Goal: Information Seeking & Learning: Check status

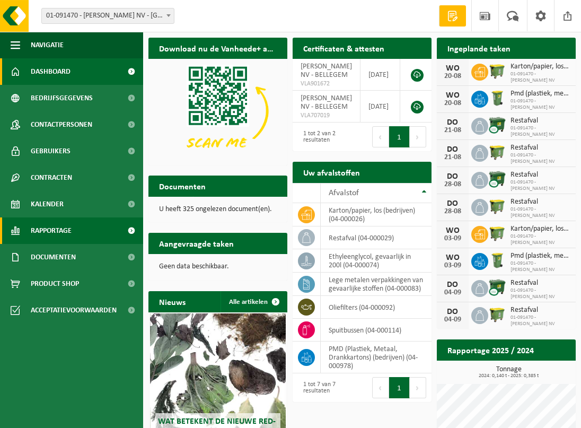
click at [63, 224] on span "Rapportage" at bounding box center [51, 230] width 41 height 27
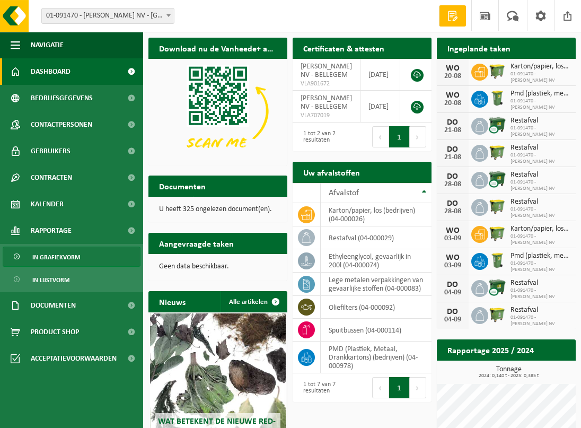
click at [34, 254] on span "In grafiekvorm" at bounding box center [56, 257] width 48 height 20
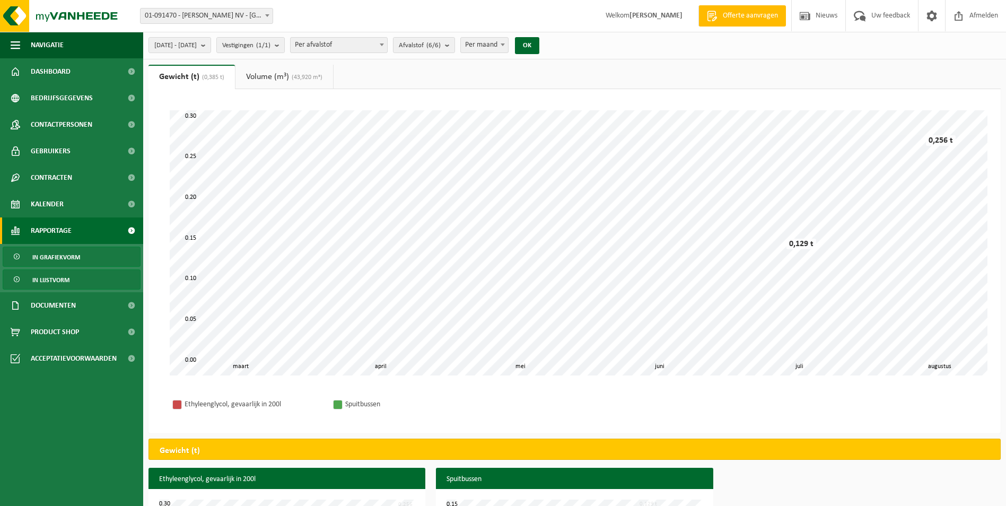
click at [56, 277] on span "In lijstvorm" at bounding box center [50, 280] width 37 height 20
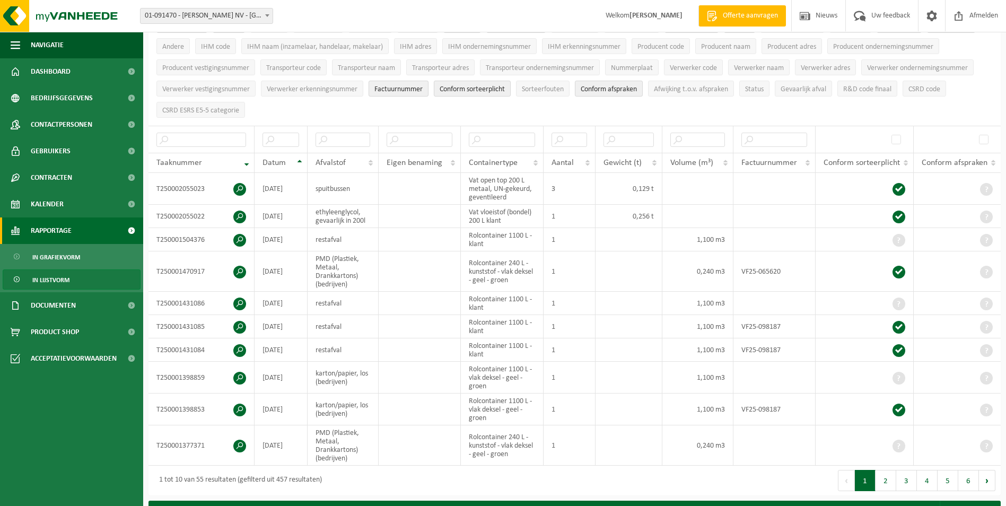
scroll to position [106, 0]
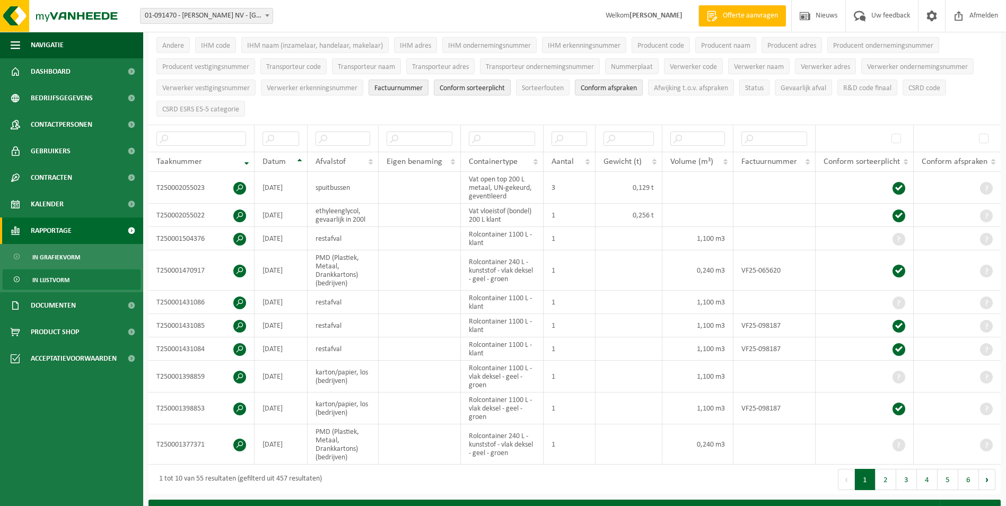
click at [64, 236] on span "Rapportage" at bounding box center [51, 230] width 41 height 27
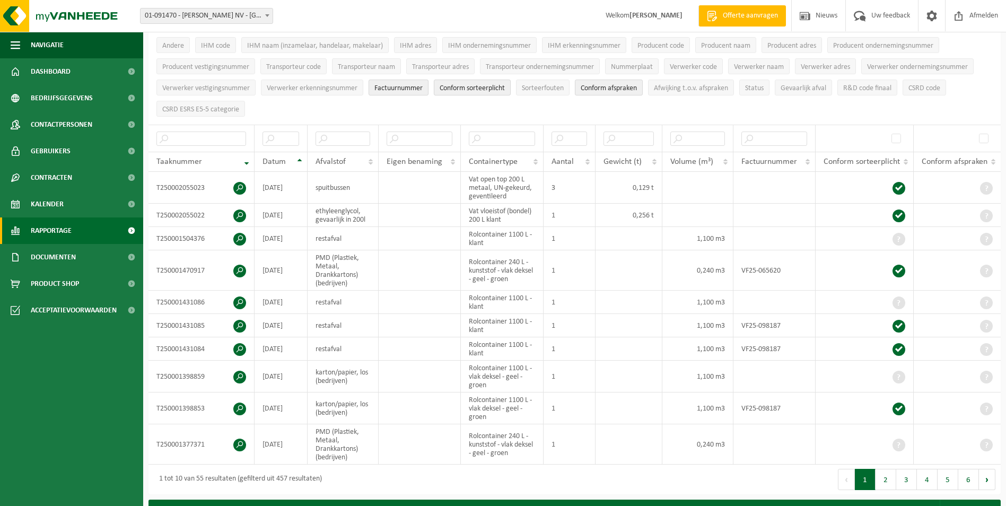
click at [59, 232] on span "Rapportage" at bounding box center [51, 230] width 41 height 27
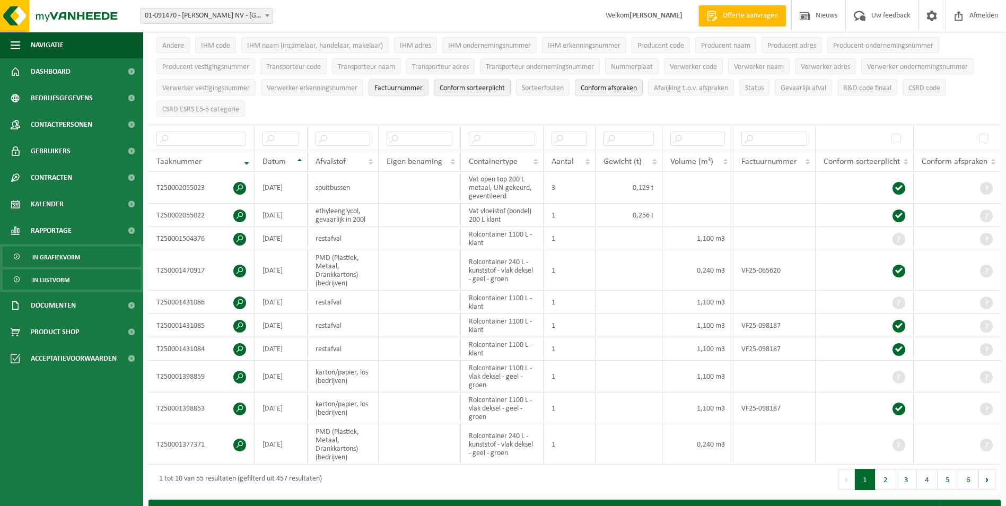
click at [57, 259] on span "In grafiekvorm" at bounding box center [56, 257] width 48 height 20
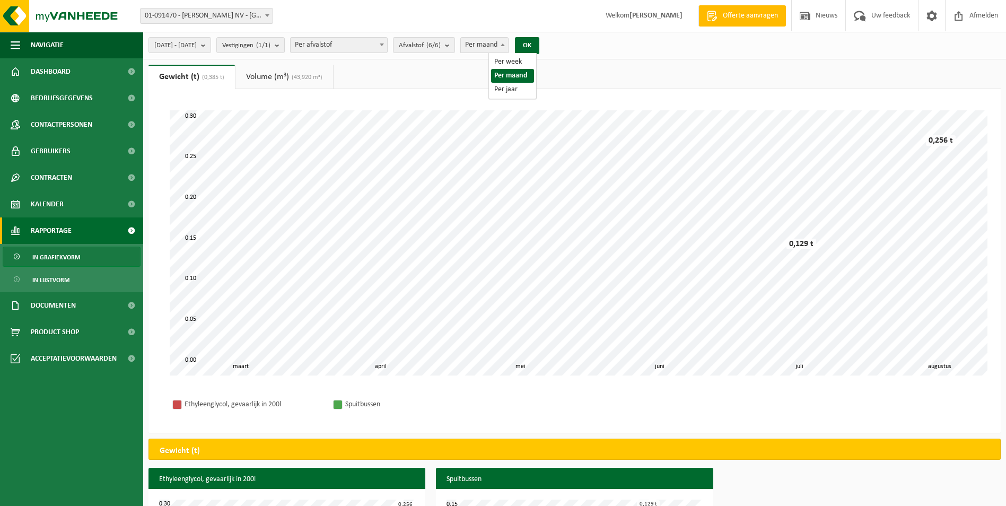
click at [508, 45] on span "Per maand" at bounding box center [484, 45] width 47 height 15
click at [264, 46] on span "Vestigingen (1/1)" at bounding box center [246, 46] width 48 height 16
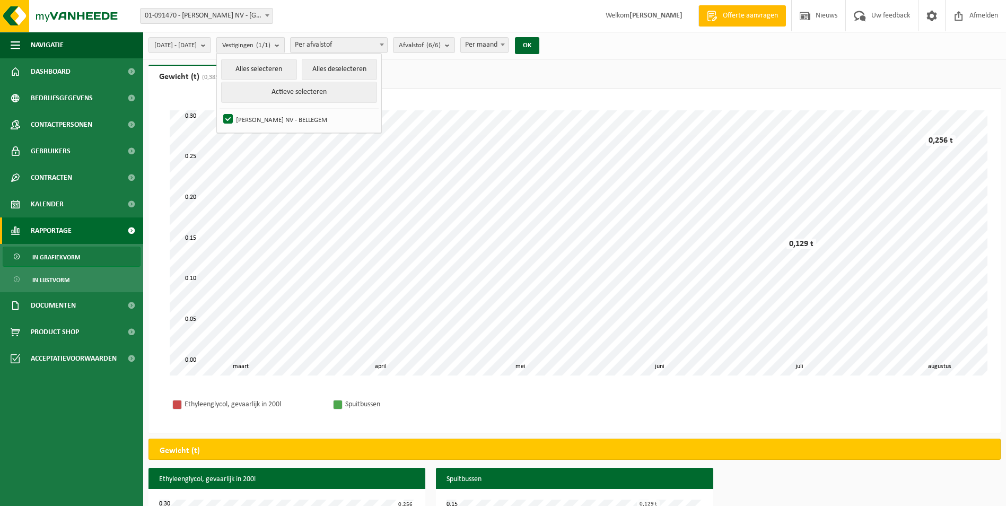
click at [264, 46] on span "Vestigingen (1/1)" at bounding box center [246, 46] width 48 height 16
click at [287, 84] on link "Volume (m³) (43,920 m³)" at bounding box center [285, 77] width 98 height 24
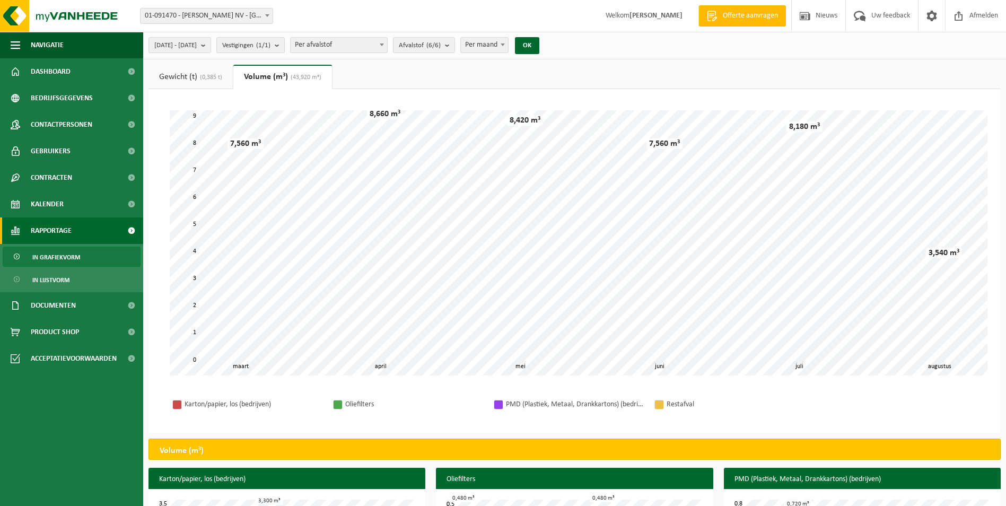
click at [198, 72] on link "Gewicht (t) (0,385 t)" at bounding box center [191, 77] width 84 height 24
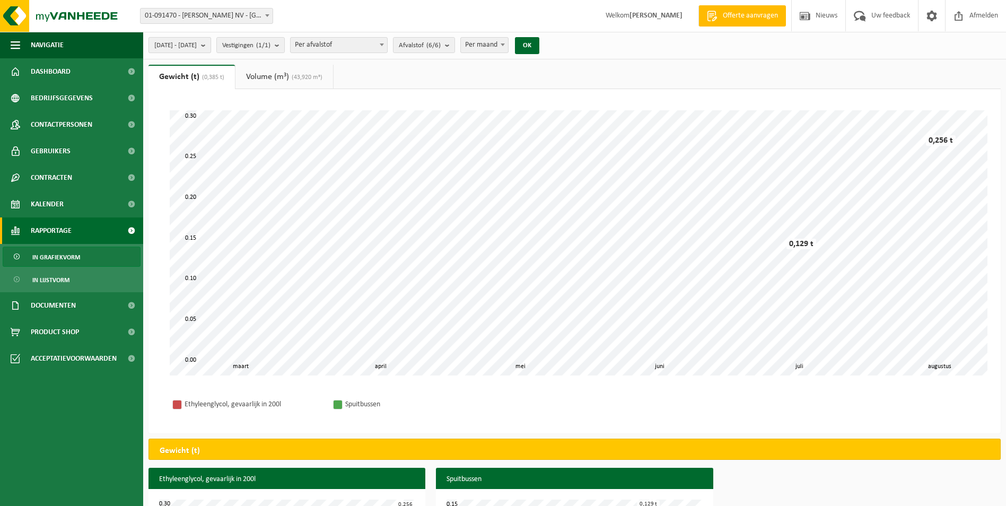
click at [187, 47] on span "[DATE] - [DATE]" at bounding box center [175, 46] width 42 height 16
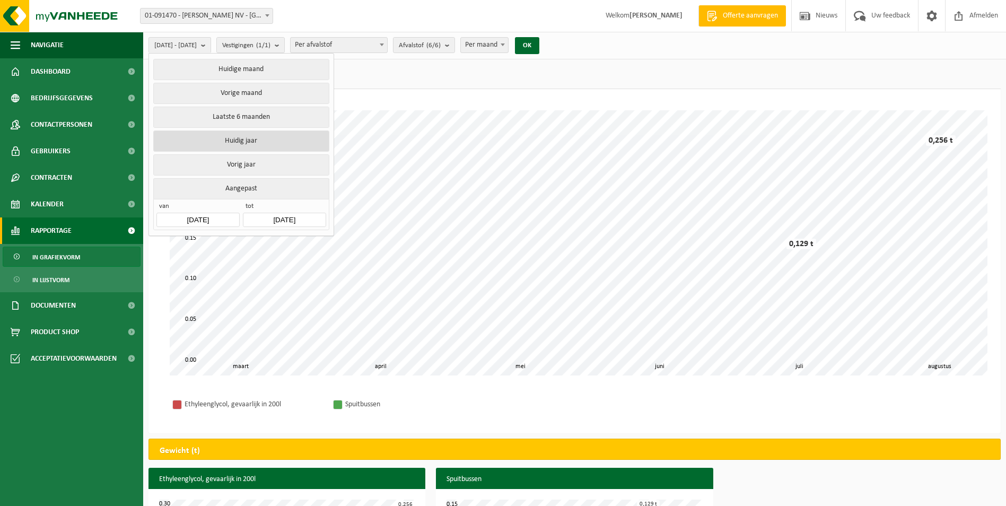
click at [226, 137] on button "Huidig jaar" at bounding box center [241, 140] width 176 height 21
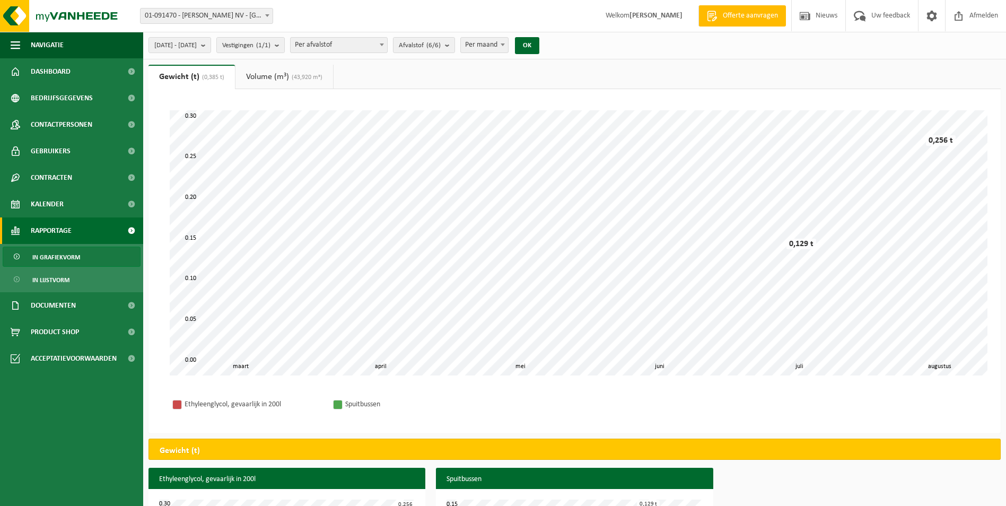
click at [275, 79] on link "Volume (m³) (43,920 m³)" at bounding box center [285, 77] width 98 height 24
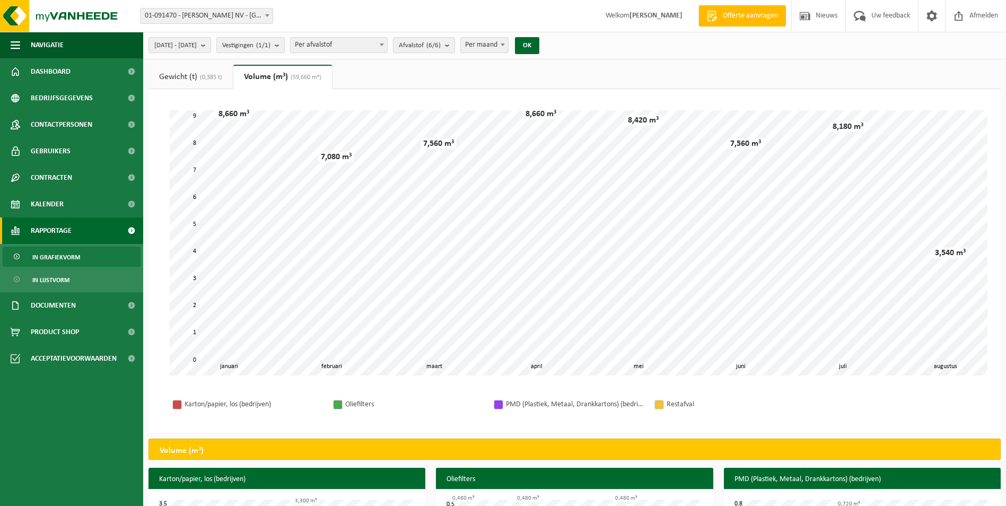
click at [187, 75] on link "Gewicht (t) (0,385 t)" at bounding box center [191, 77] width 84 height 24
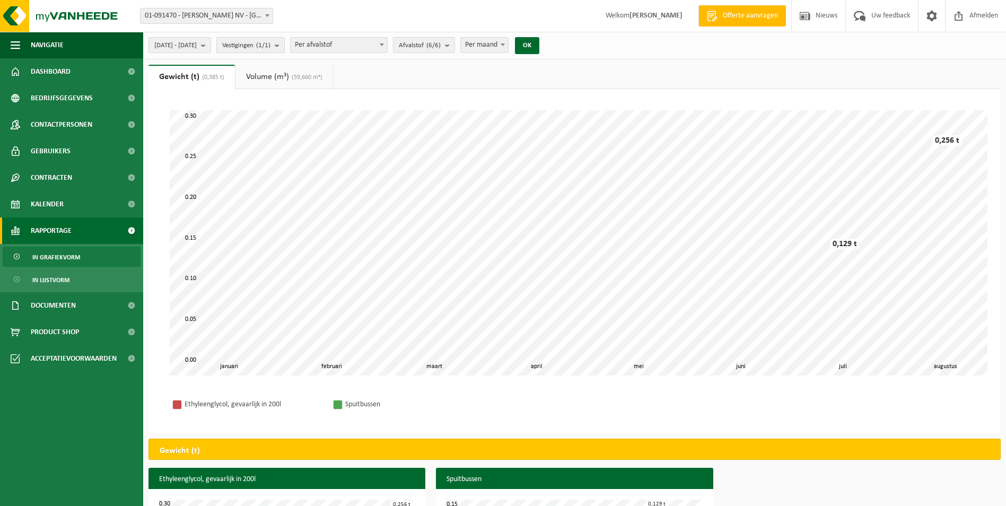
click at [284, 42] on b "submit" at bounding box center [280, 45] width 10 height 15
click at [440, 49] on span "Afvalstof (6/6)" at bounding box center [420, 46] width 42 height 16
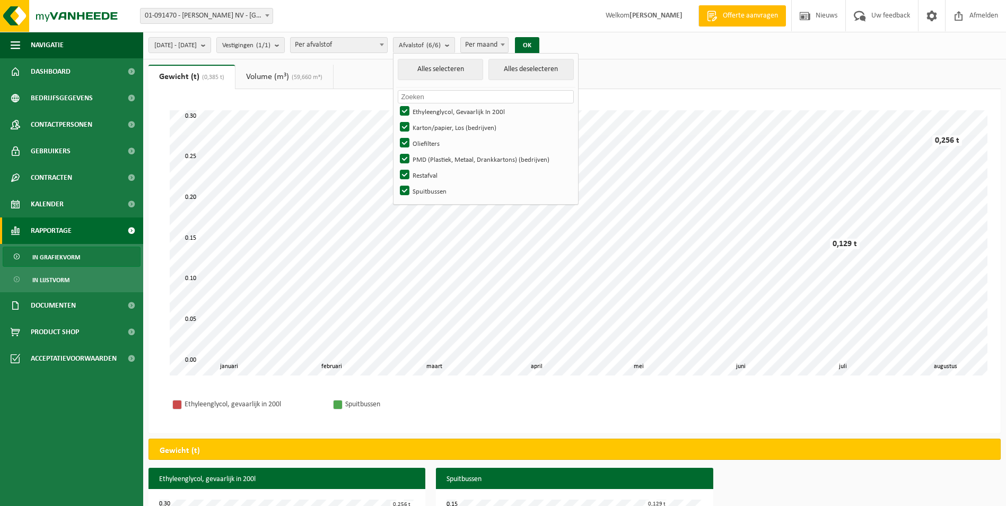
click at [387, 49] on span "Per afvalstof" at bounding box center [339, 45] width 97 height 15
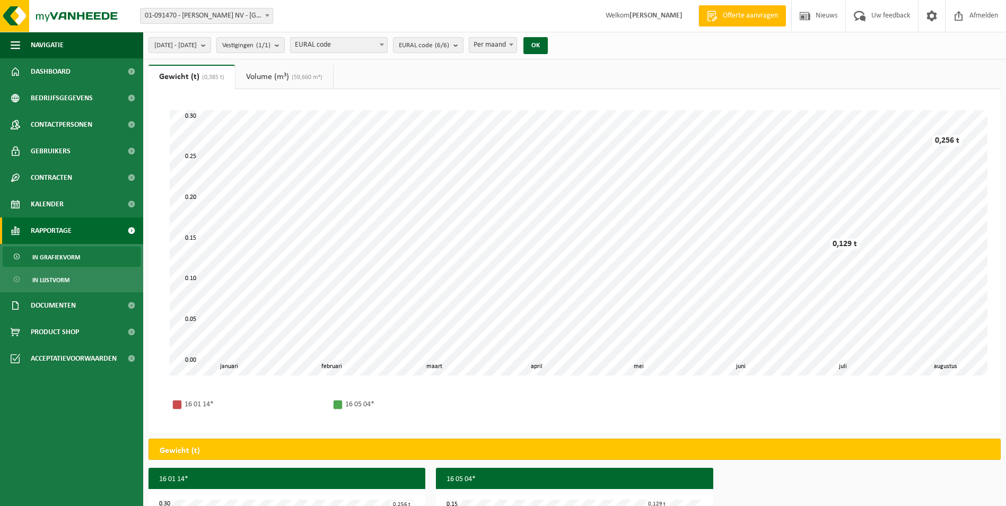
click at [345, 38] on span "EURAL code" at bounding box center [339, 45] width 97 height 15
select select "1"
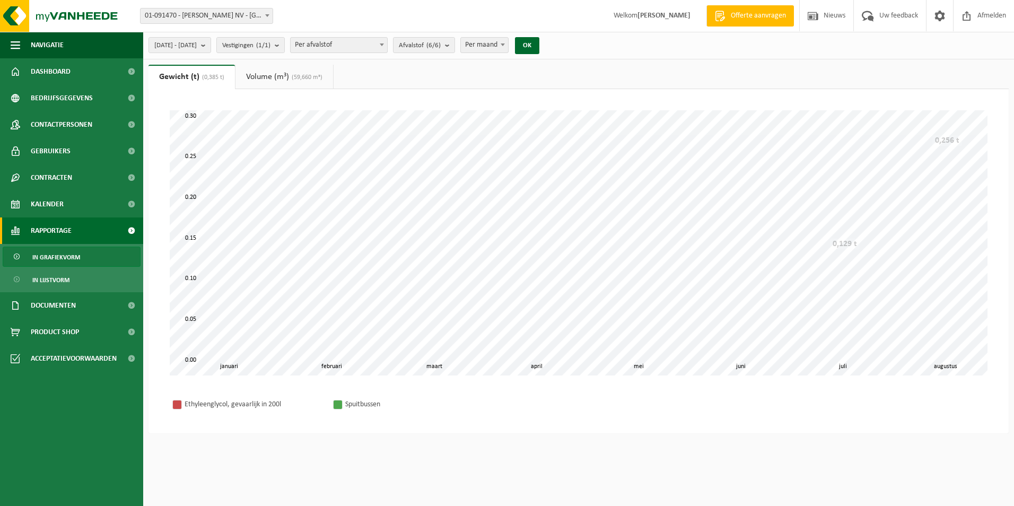
click at [302, 74] on span "(59,660 m³)" at bounding box center [305, 77] width 33 height 6
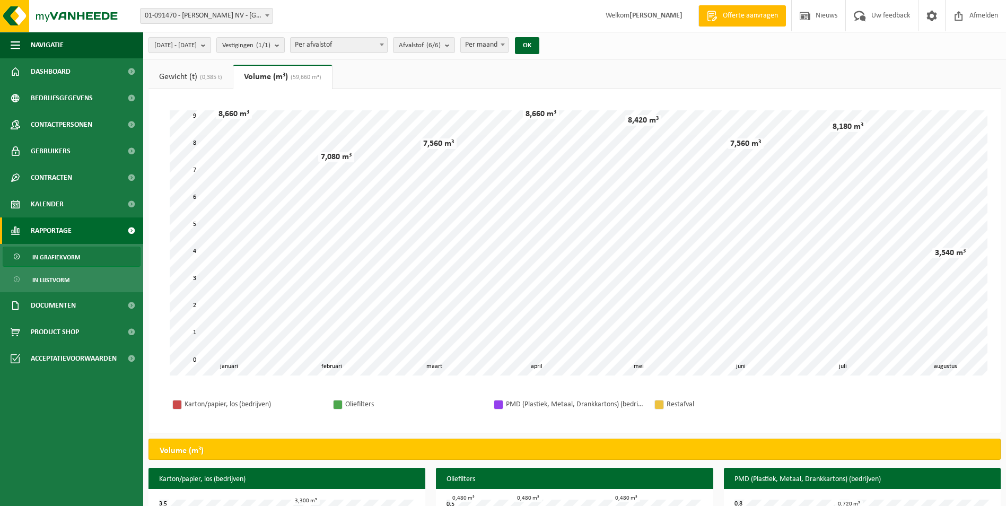
click at [197, 46] on span "2025-01-01 - 2025-08-19" at bounding box center [175, 46] width 42 height 16
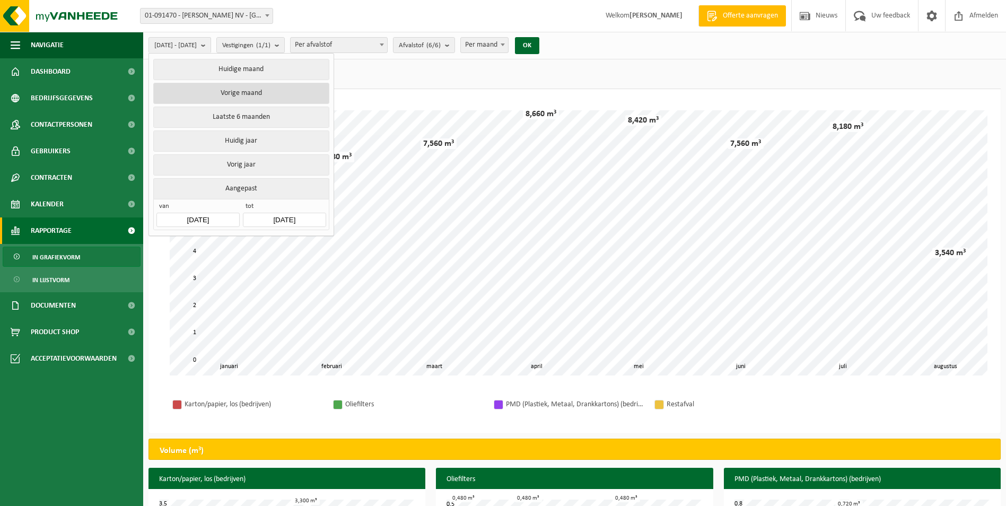
click at [220, 92] on button "Vorige maand" at bounding box center [241, 93] width 176 height 21
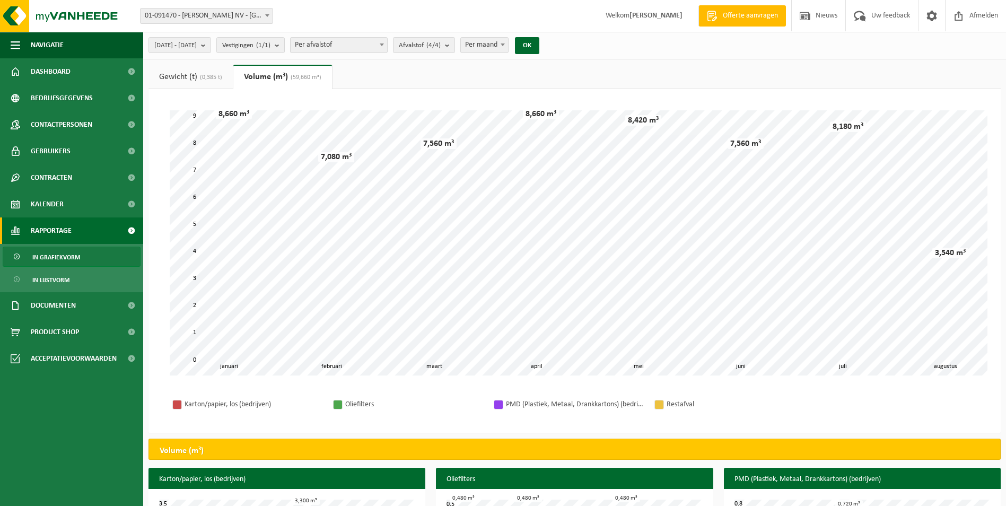
click at [185, 75] on link "Gewicht (t) (0,385 t)" at bounding box center [191, 77] width 84 height 24
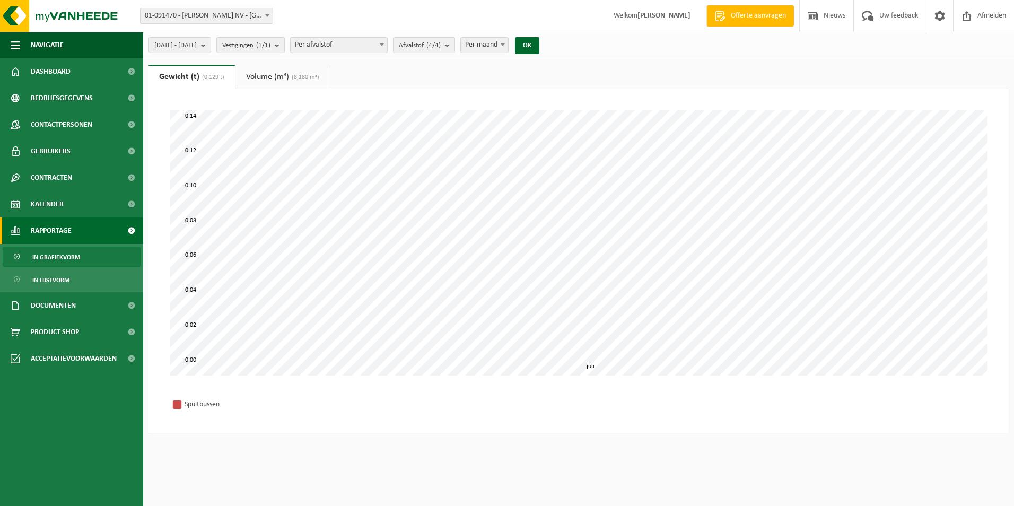
click at [290, 79] on link "Volume (m³) (8,180 m³)" at bounding box center [283, 77] width 94 height 24
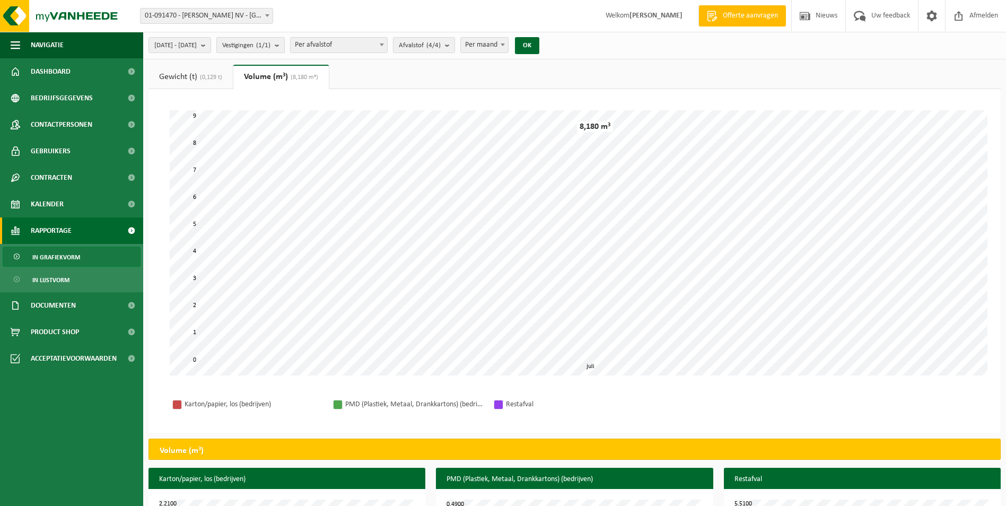
click at [269, 48] on span "Vestigingen (1/1)" at bounding box center [246, 46] width 48 height 16
click at [197, 49] on span "2025-07-01 - 2025-07-31" at bounding box center [175, 46] width 42 height 16
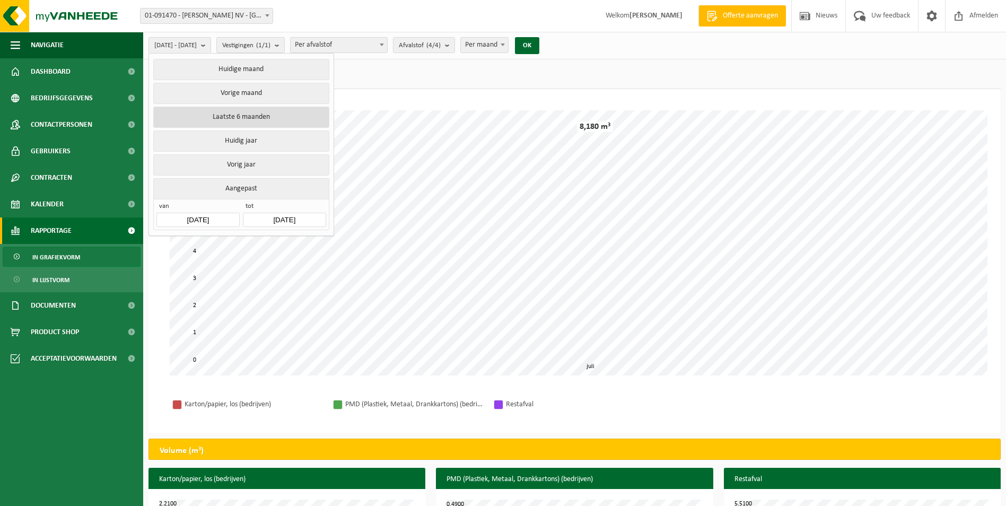
click at [243, 116] on button "Laatste 6 maanden" at bounding box center [241, 117] width 176 height 21
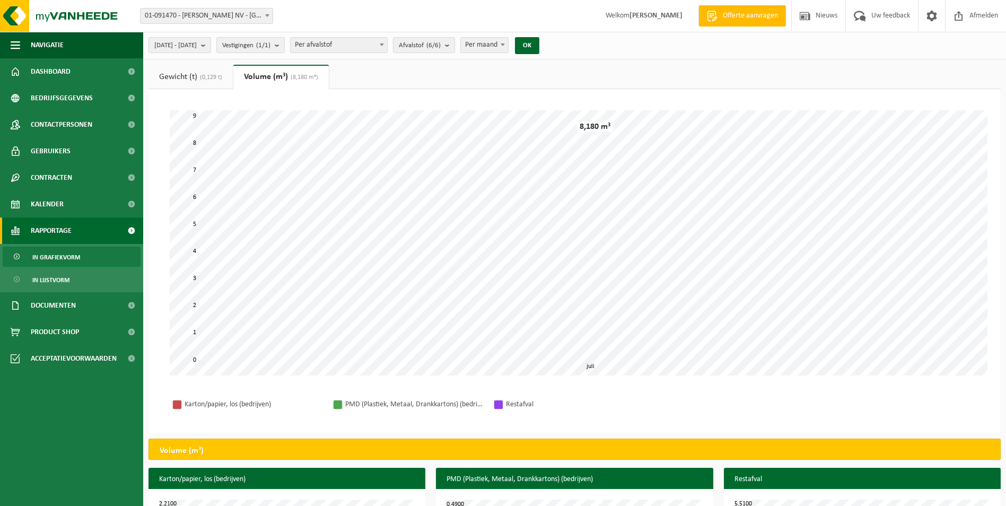
click at [210, 84] on link "Gewicht (t) (0,129 t)" at bounding box center [191, 77] width 84 height 24
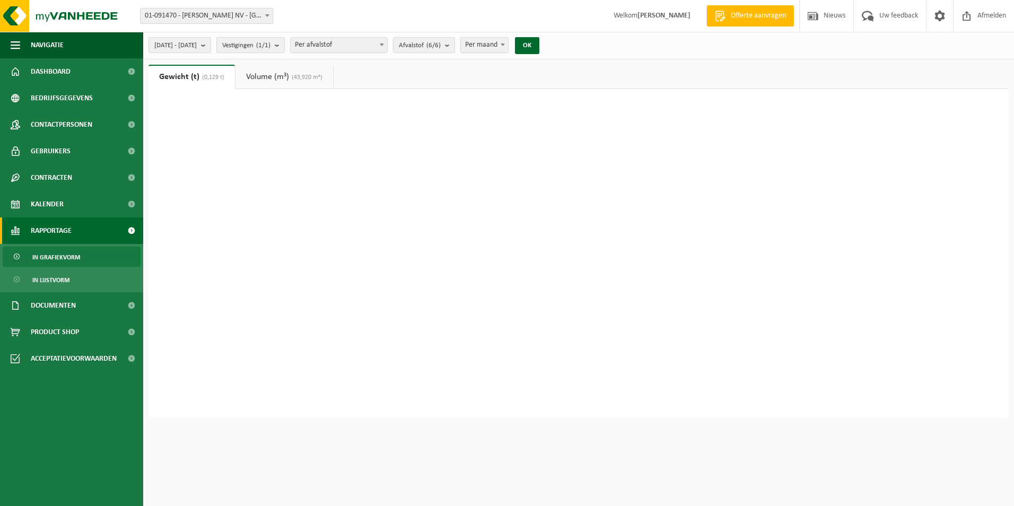
click at [259, 79] on link "Volume (m³) (43,920 m³)" at bounding box center [285, 77] width 98 height 24
